Goal: Book appointment/travel/reservation

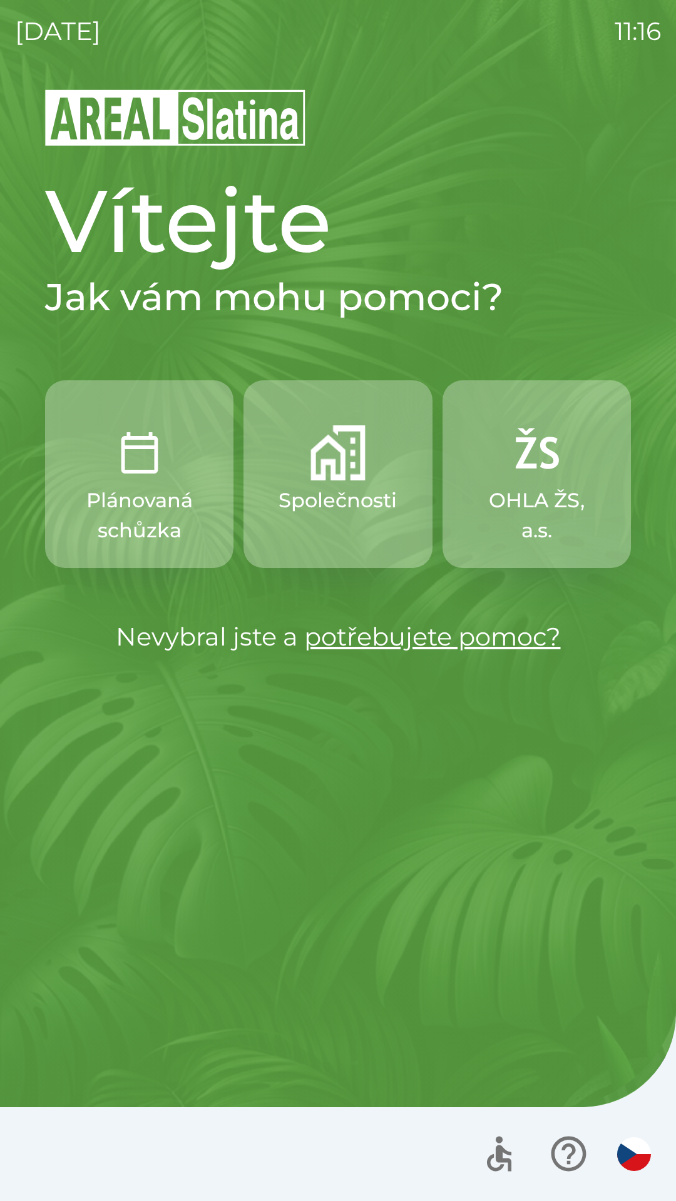
click at [332, 509] on p "Společnosti" at bounding box center [337, 500] width 118 height 30
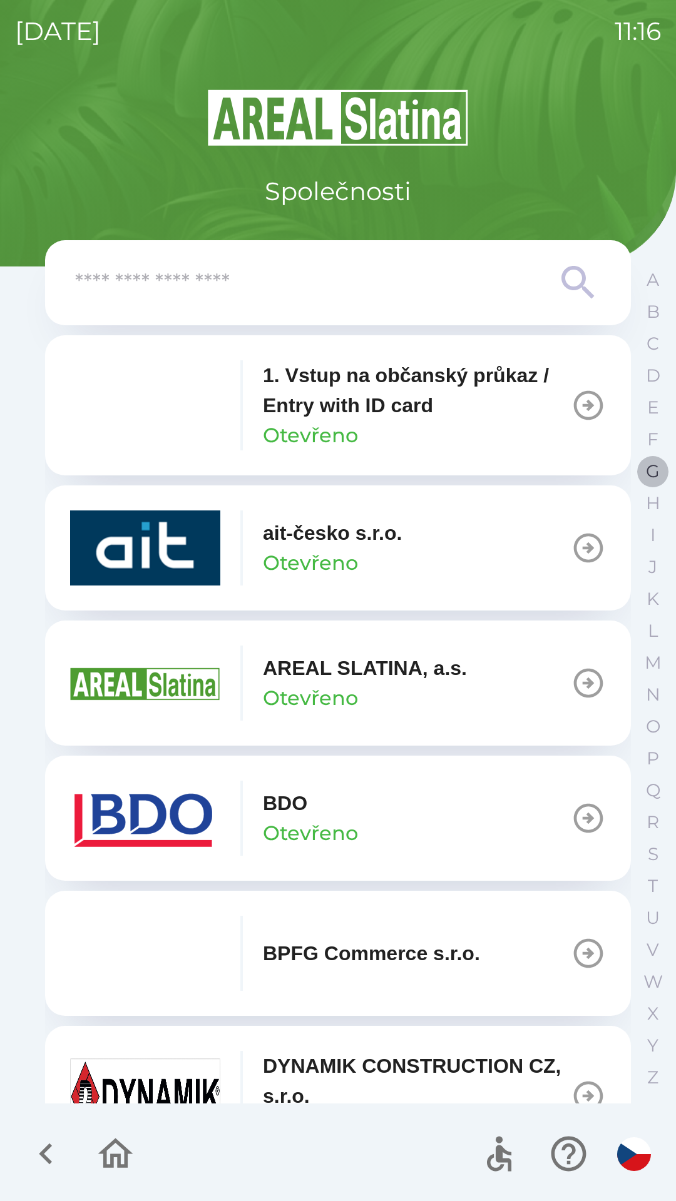
click at [649, 473] on p "G" at bounding box center [653, 471] width 14 height 22
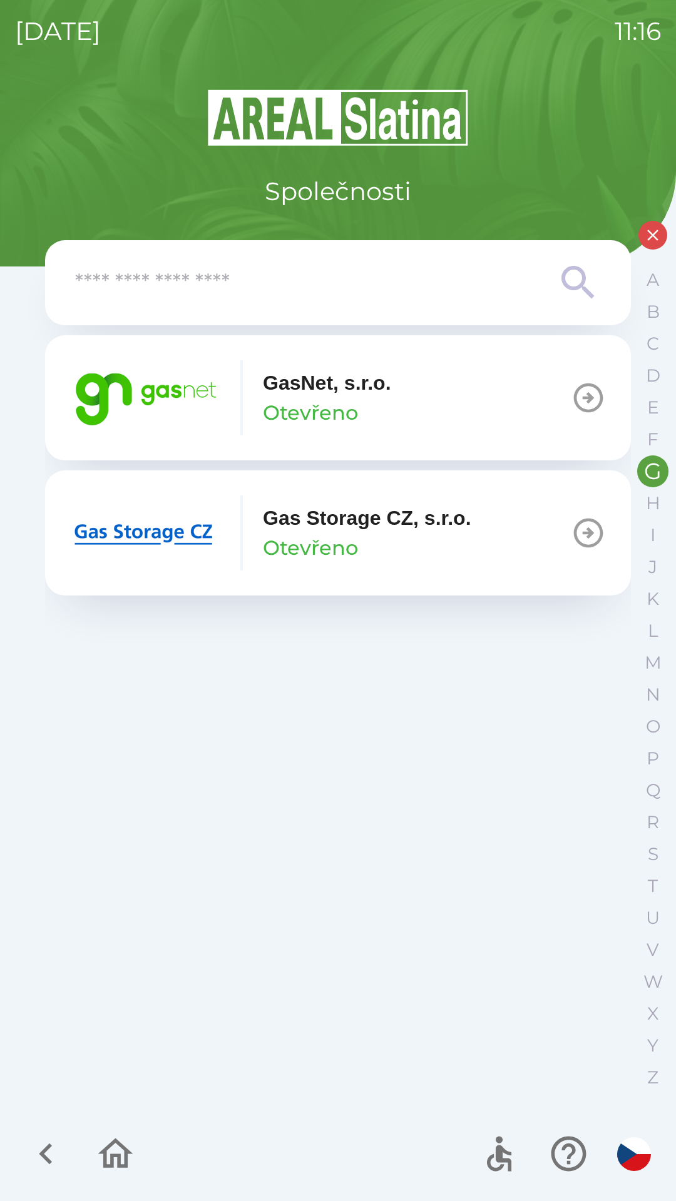
click at [583, 395] on icon "button" at bounding box center [587, 397] width 35 height 35
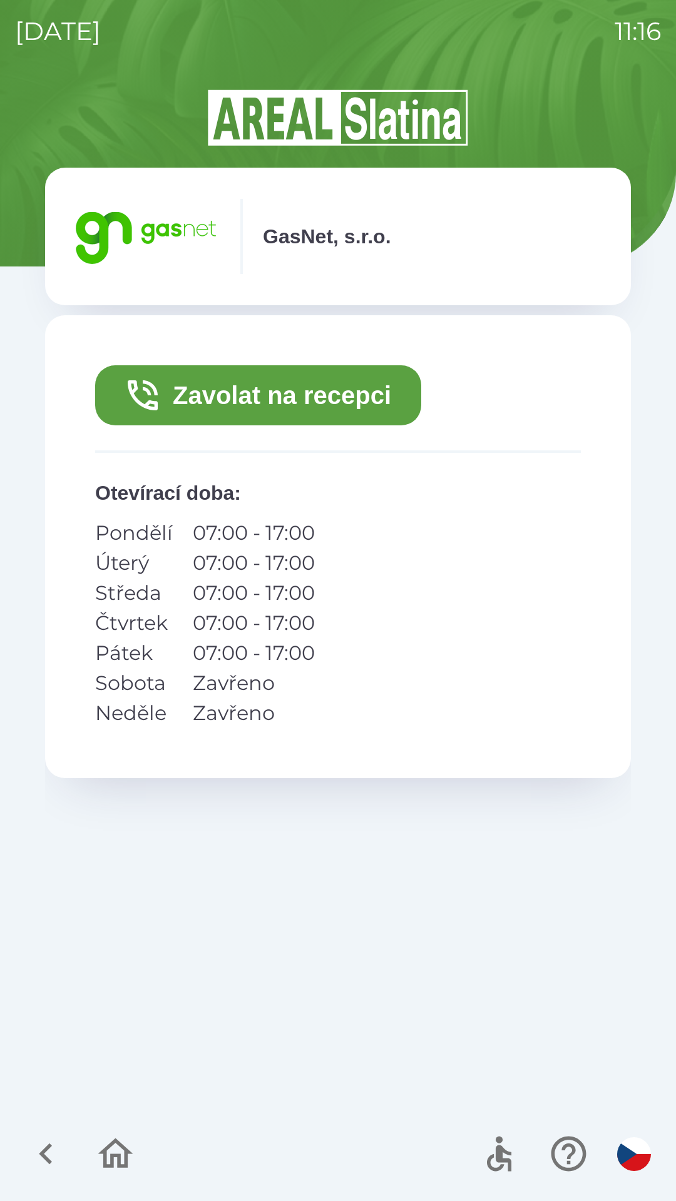
click at [272, 390] on button "Zavolat na recepci" at bounding box center [258, 395] width 326 height 60
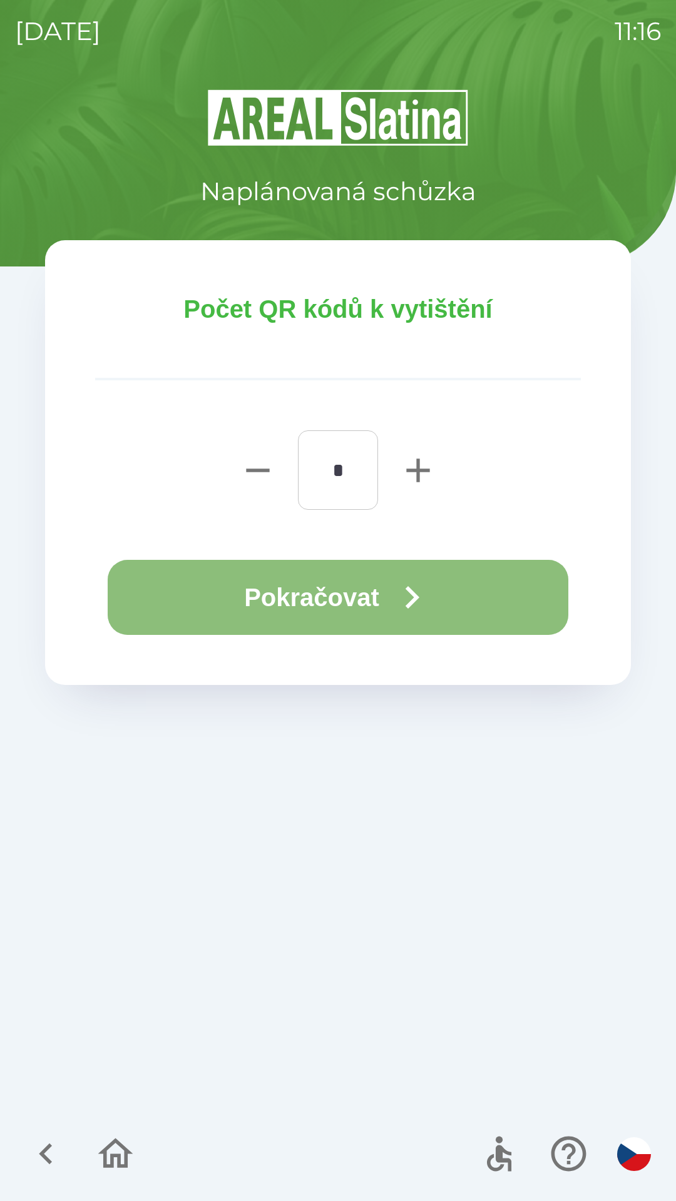
click at [338, 595] on button "Pokračovat" at bounding box center [338, 597] width 460 height 75
